Goal: Book appointment/travel/reservation

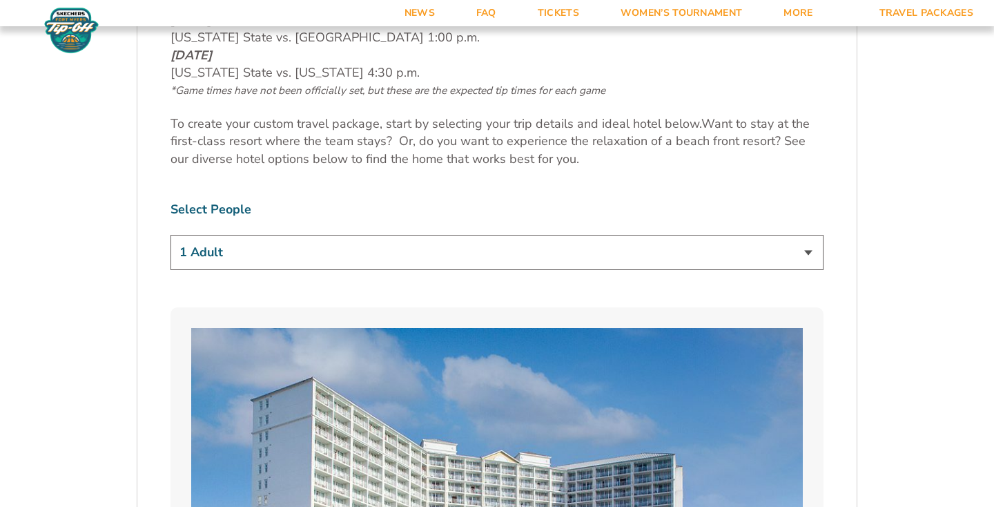
scroll to position [776, 0]
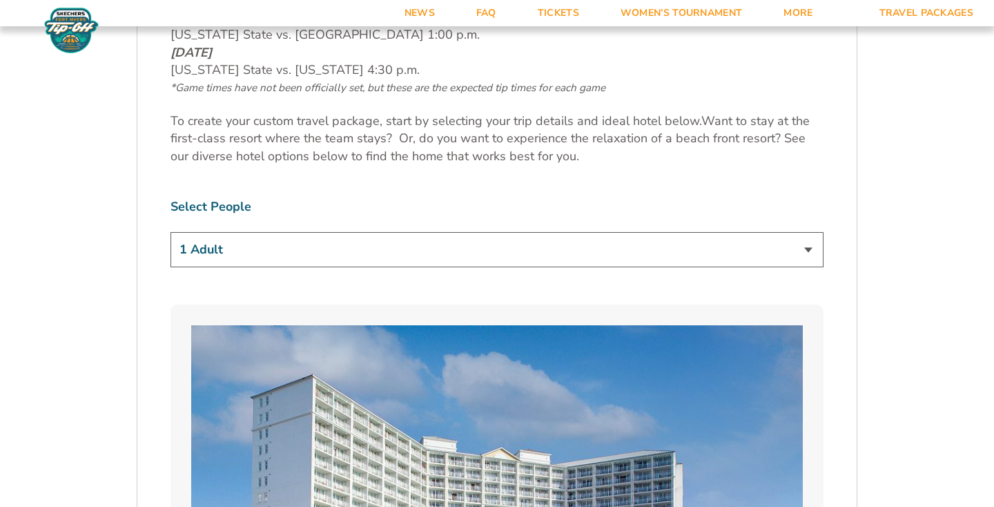
click at [494, 252] on select "1 Adult 2 Adults 3 Adults 4 Adults 2 Adults + 1 Child 2 Adults + 2 Children 2 A…" at bounding box center [496, 249] width 653 height 35
select select "2 Adults + 2 Children"
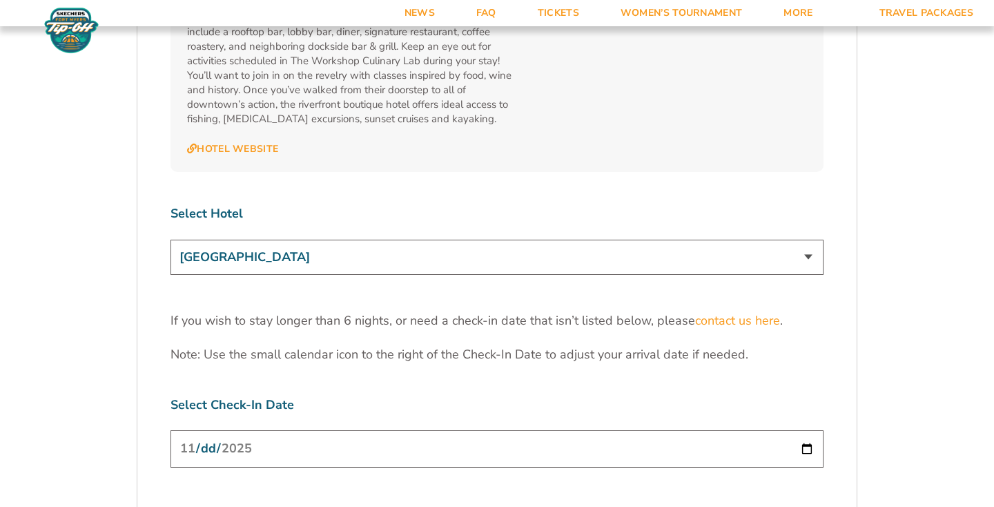
scroll to position [4189, 0]
click at [700, 237] on select "[GEOGRAPHIC_DATA] [GEOGRAPHIC_DATA] [GEOGRAPHIC_DATA], Autograph Collection" at bounding box center [496, 254] width 653 height 35
select select "18478"
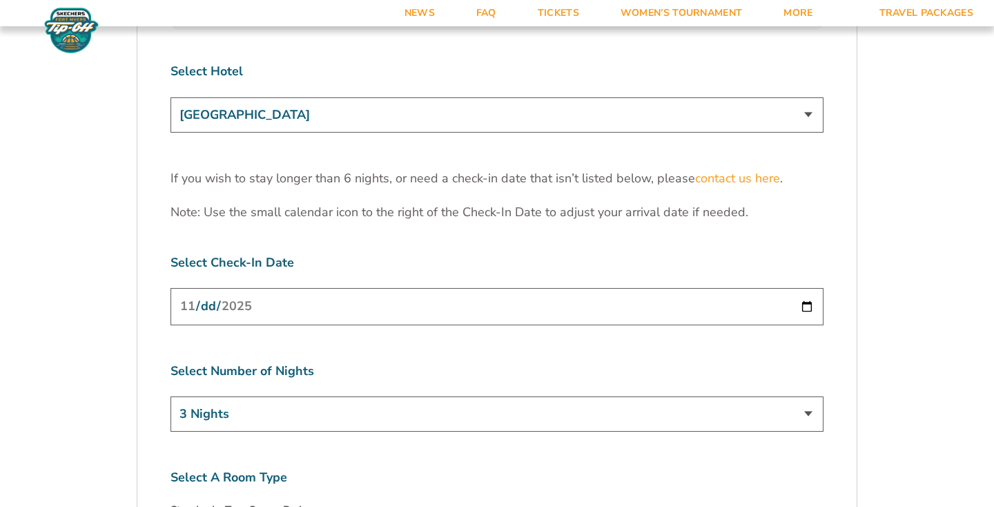
scroll to position [4365, 0]
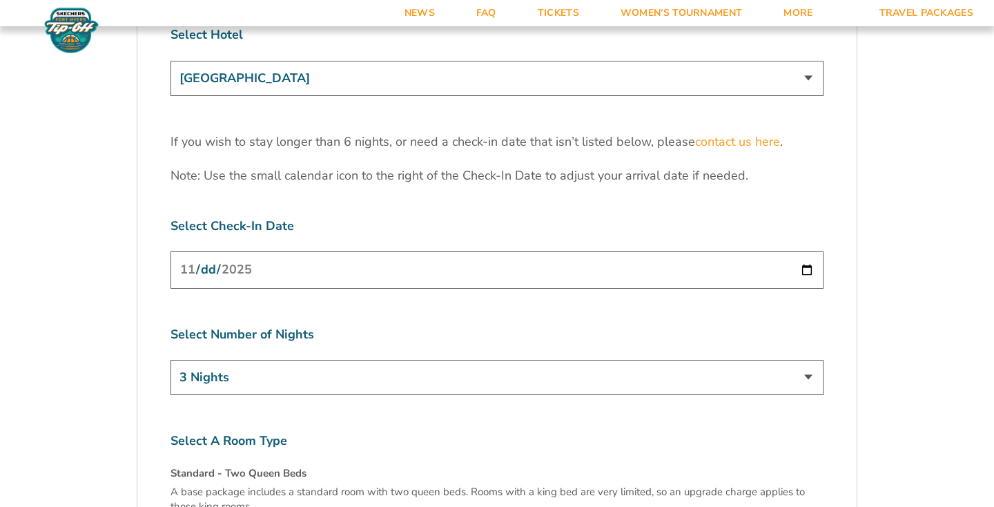
click at [651, 251] on input "[DATE]" at bounding box center [496, 269] width 653 height 37
click at [807, 251] on input "[DATE]" at bounding box center [496, 269] width 653 height 37
type input "[DATE]"
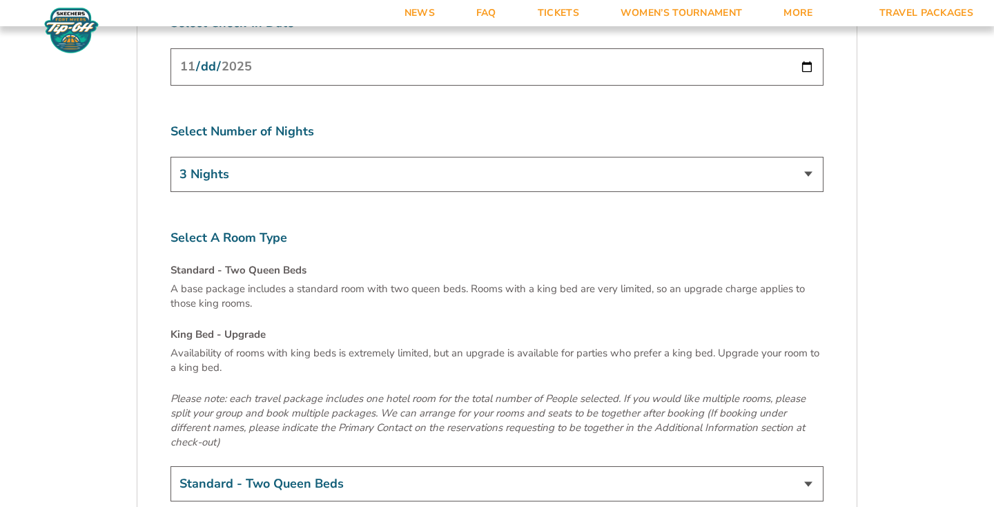
scroll to position [4579, 0]
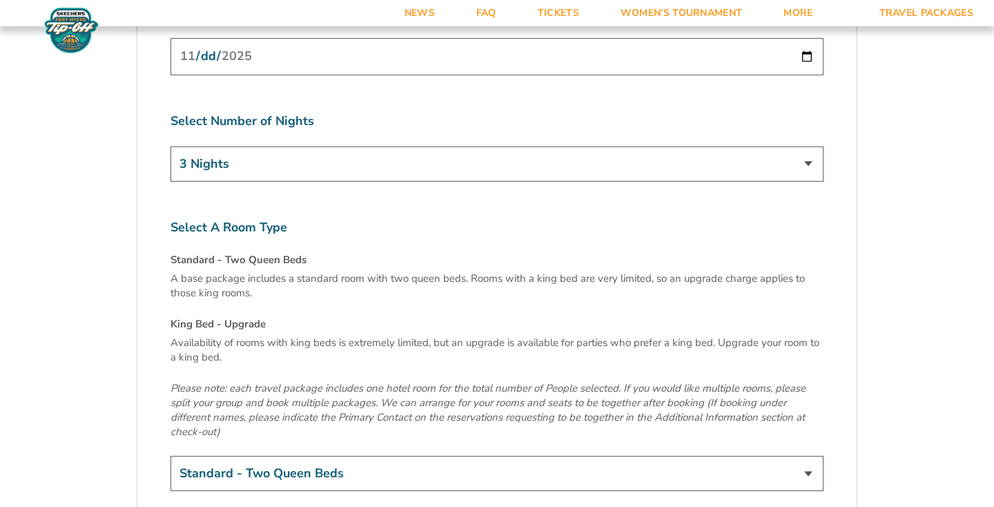
click at [498, 146] on select "3 Nights 4 Nights 5 Nights 6 Nights" at bounding box center [496, 163] width 653 height 35
click at [440, 271] on p "A base package includes a standard room with two queen beds. Rooms with a king …" at bounding box center [496, 285] width 653 height 29
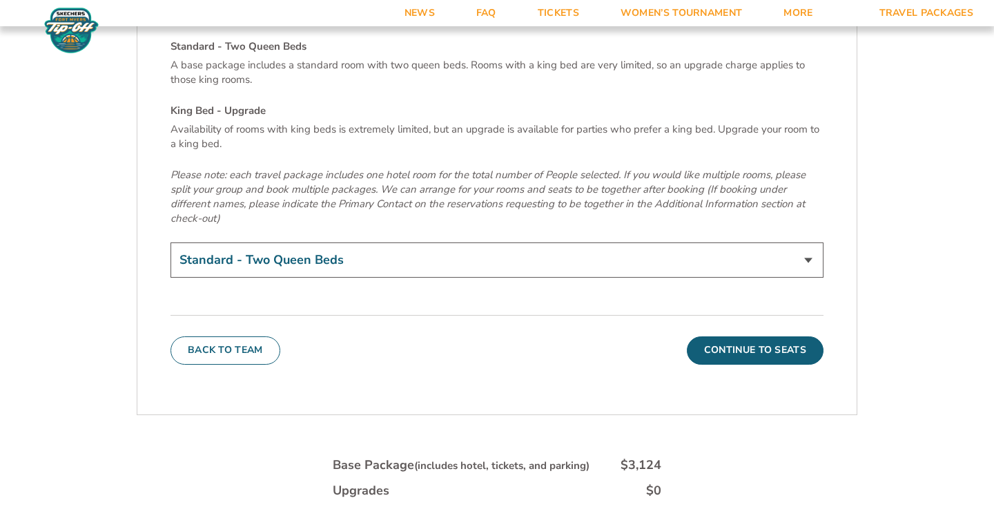
scroll to position [4796, 0]
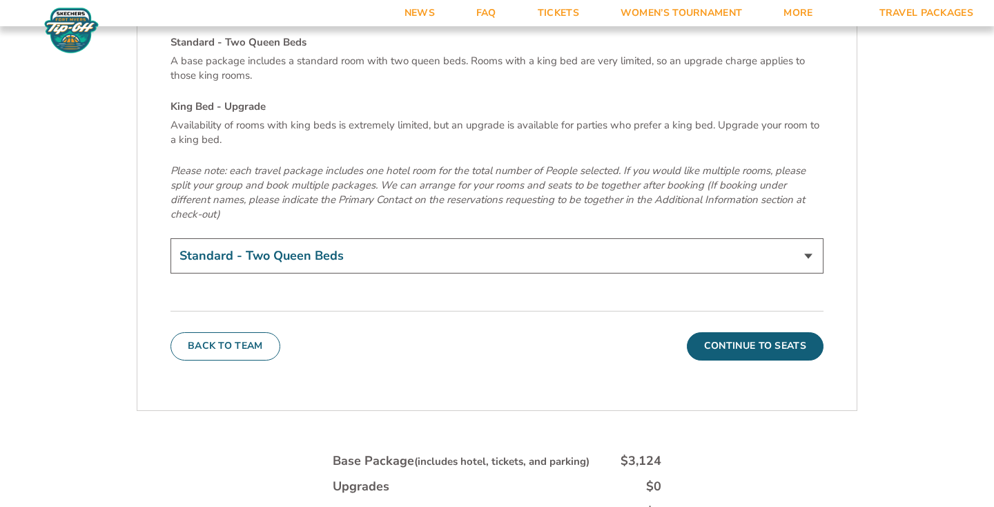
click at [462, 238] on select "Standard - Two Queen Beds King Bed - Upgrade (+$15 per night)" at bounding box center [496, 255] width 653 height 35
click at [723, 332] on button "Continue To Seats" at bounding box center [755, 346] width 137 height 28
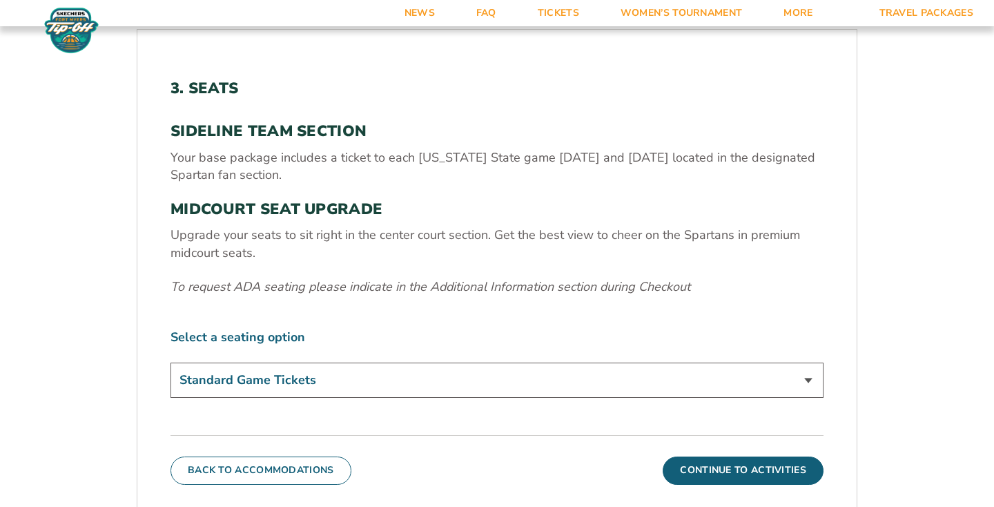
scroll to position [405, 0]
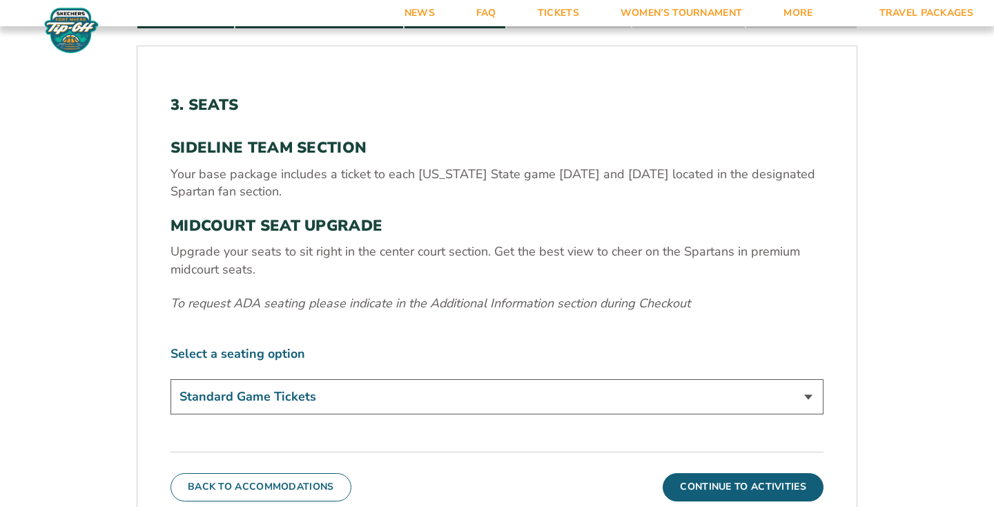
click at [556, 393] on select "Standard Game Tickets Midcourt Seat Upgrade (+$140 per person)" at bounding box center [496, 396] width 653 height 35
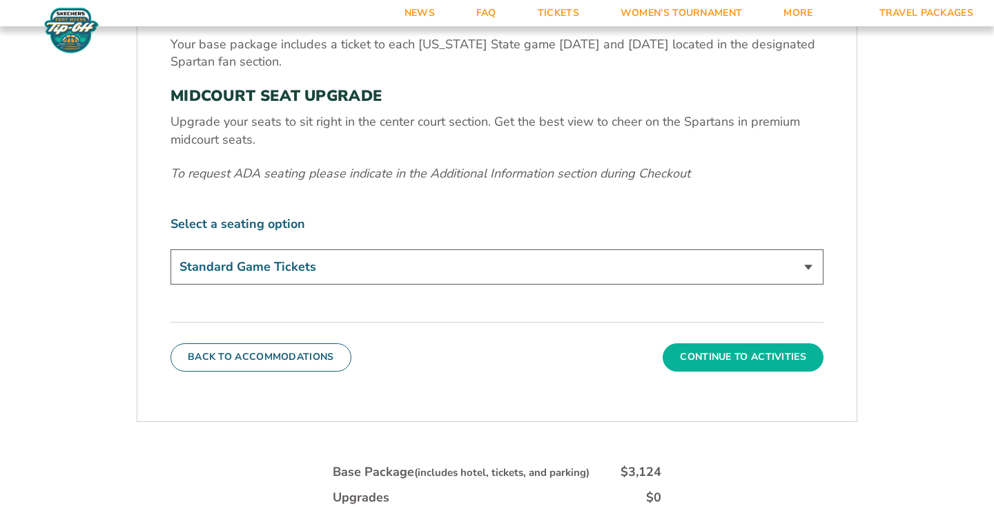
click at [712, 362] on button "Continue To Activities" at bounding box center [742, 357] width 161 height 28
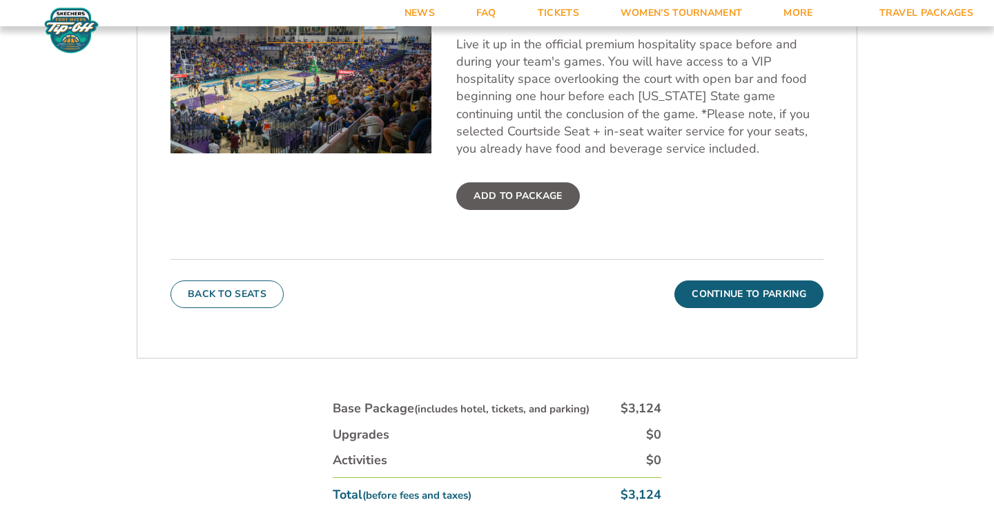
scroll to position [573, 0]
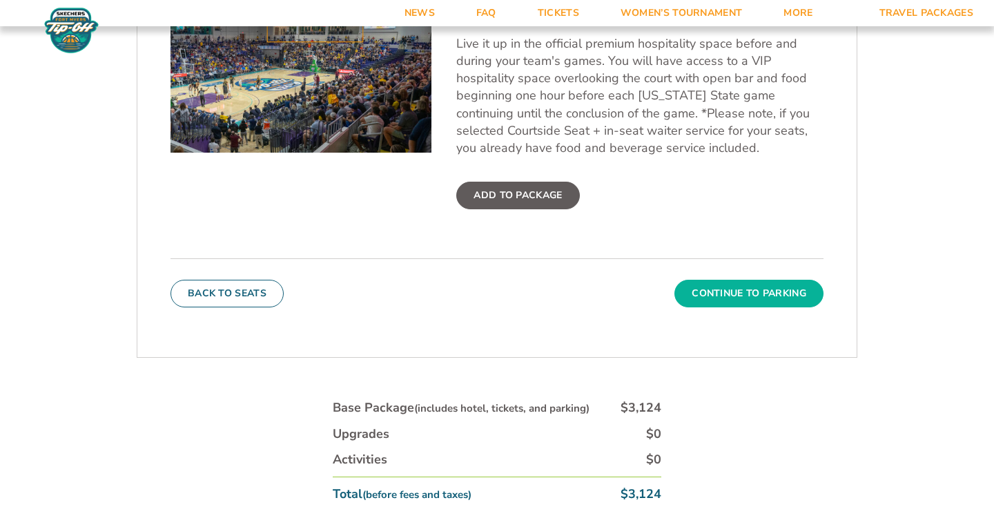
click at [738, 285] on button "Continue To Parking" at bounding box center [748, 293] width 149 height 28
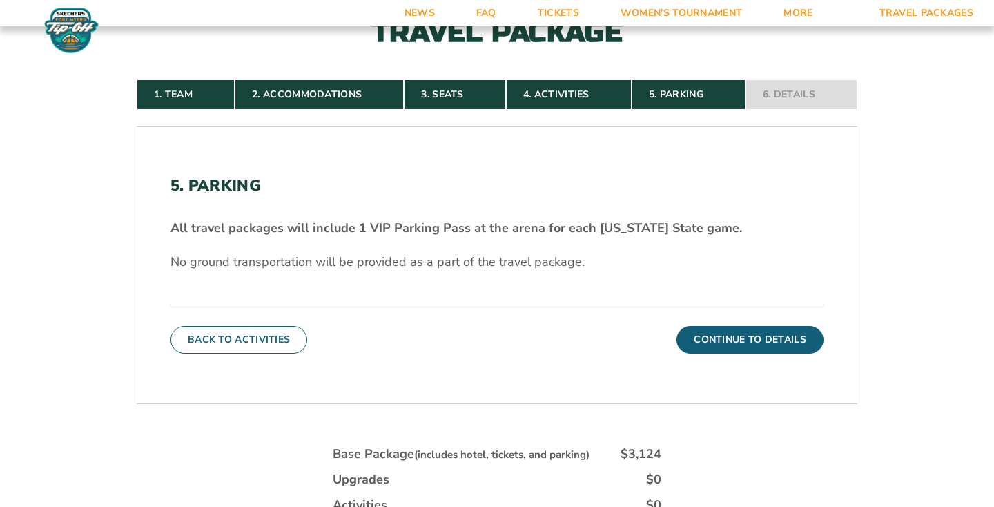
scroll to position [326, 0]
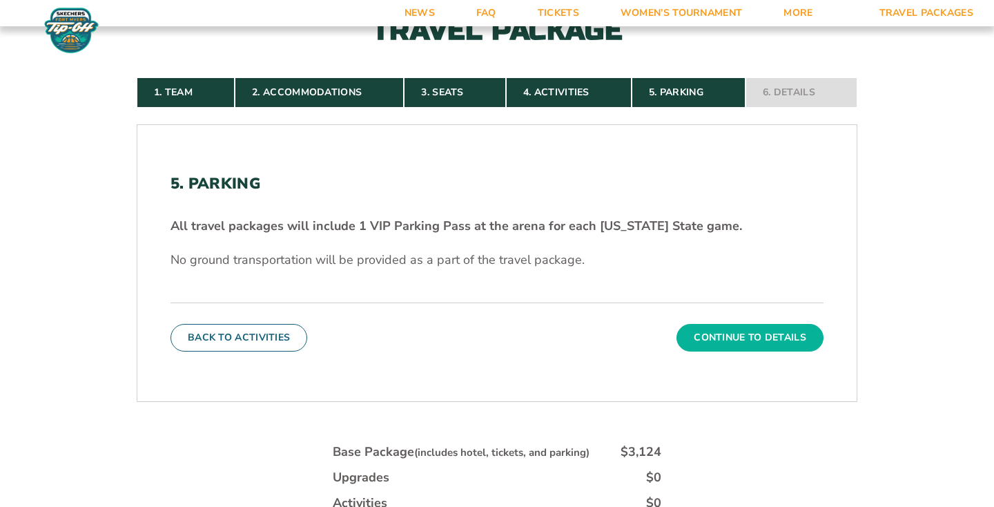
click at [718, 348] on button "Continue To Details" at bounding box center [749, 338] width 147 height 28
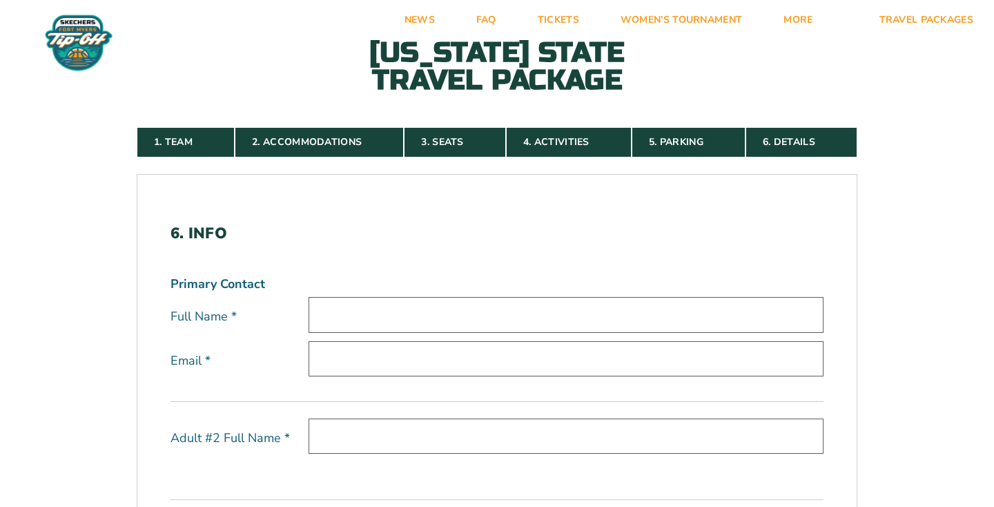
scroll to position [0, 0]
